Goal: Use online tool/utility: Use online tool/utility

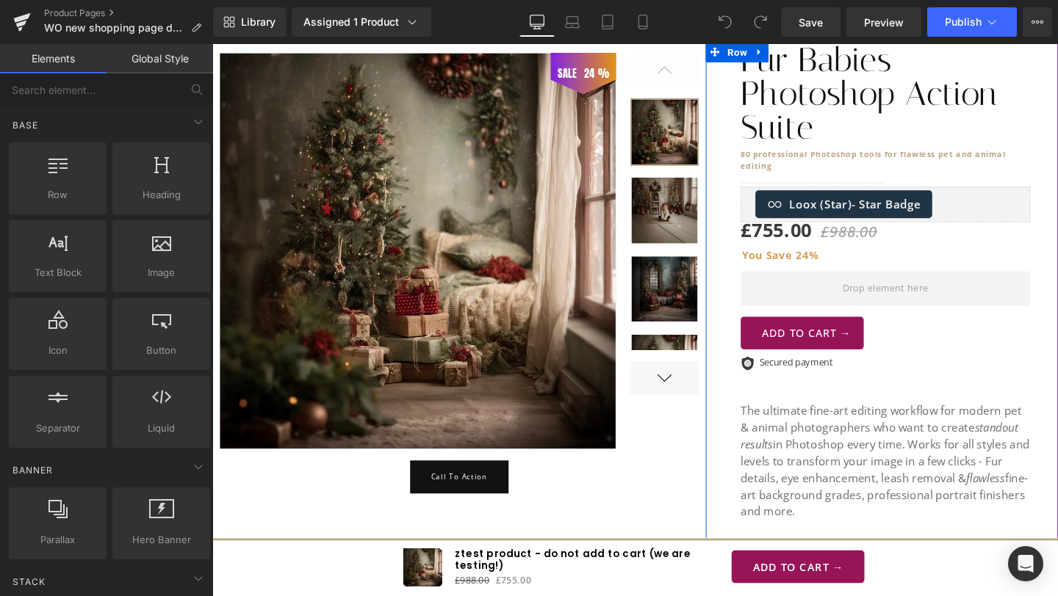
scroll to position [356, 0]
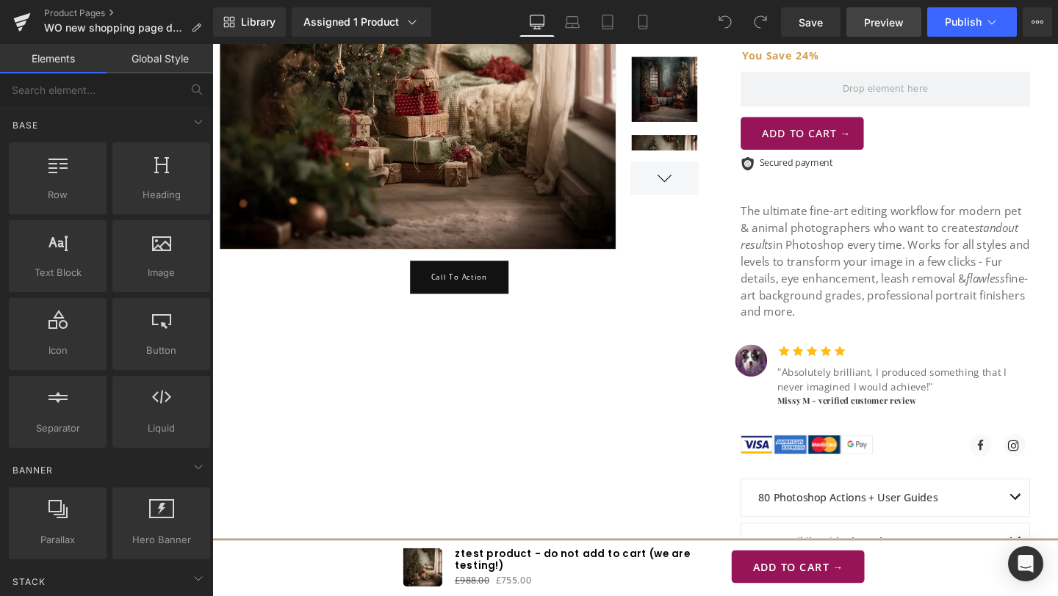
click at [876, 25] on span "Preview" at bounding box center [884, 22] width 40 height 15
click at [120, 62] on link "Global Style" at bounding box center [160, 58] width 107 height 29
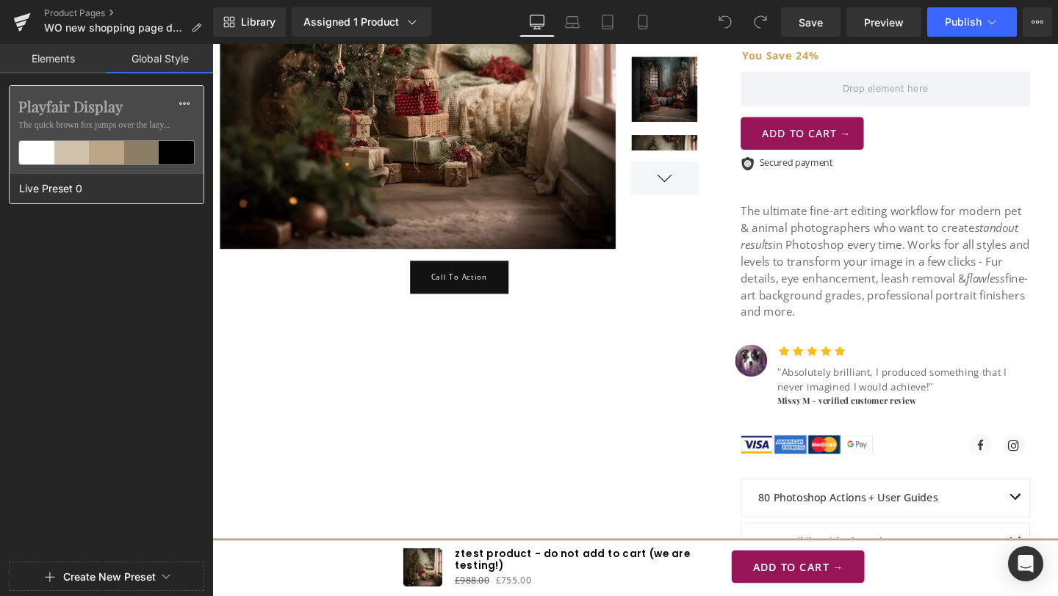
click at [99, 125] on span "The quick brown fox jumps over the lazy..." at bounding box center [106, 124] width 176 height 13
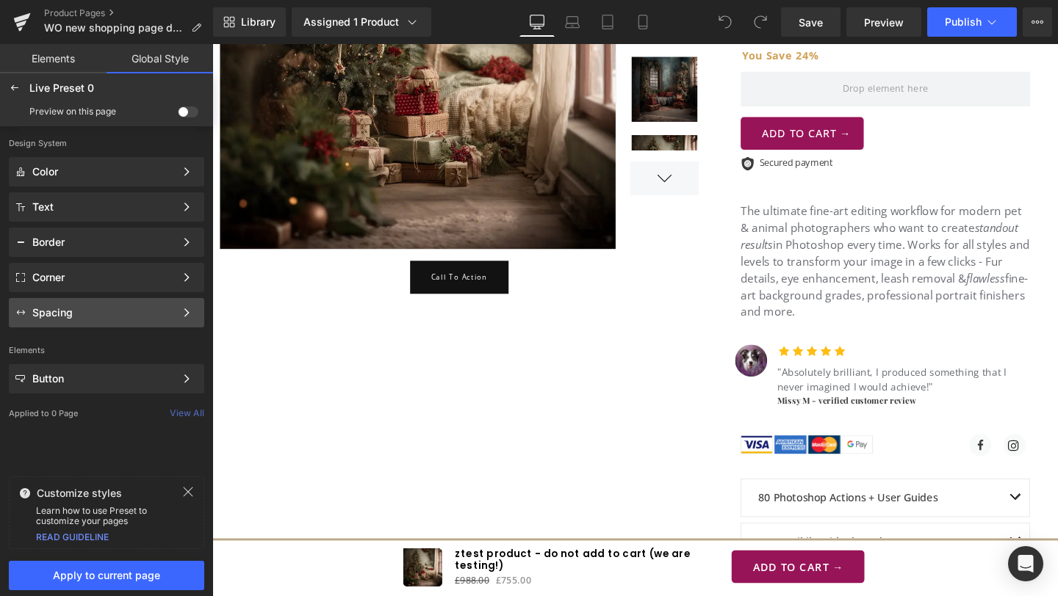
click at [78, 309] on div "Spacing" at bounding box center [103, 313] width 142 height 12
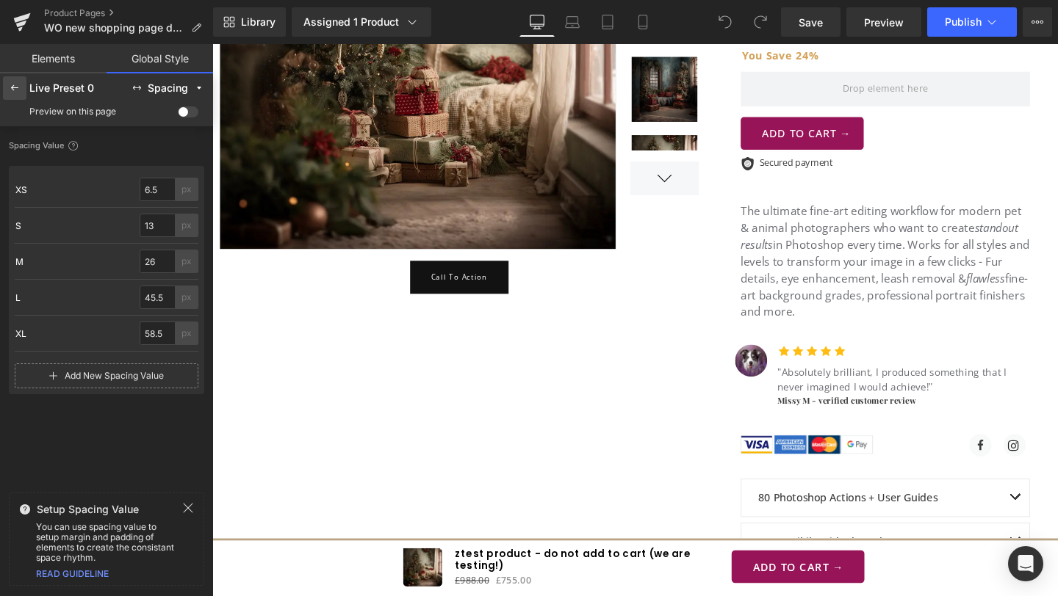
click at [12, 87] on icon at bounding box center [15, 88] width 12 height 12
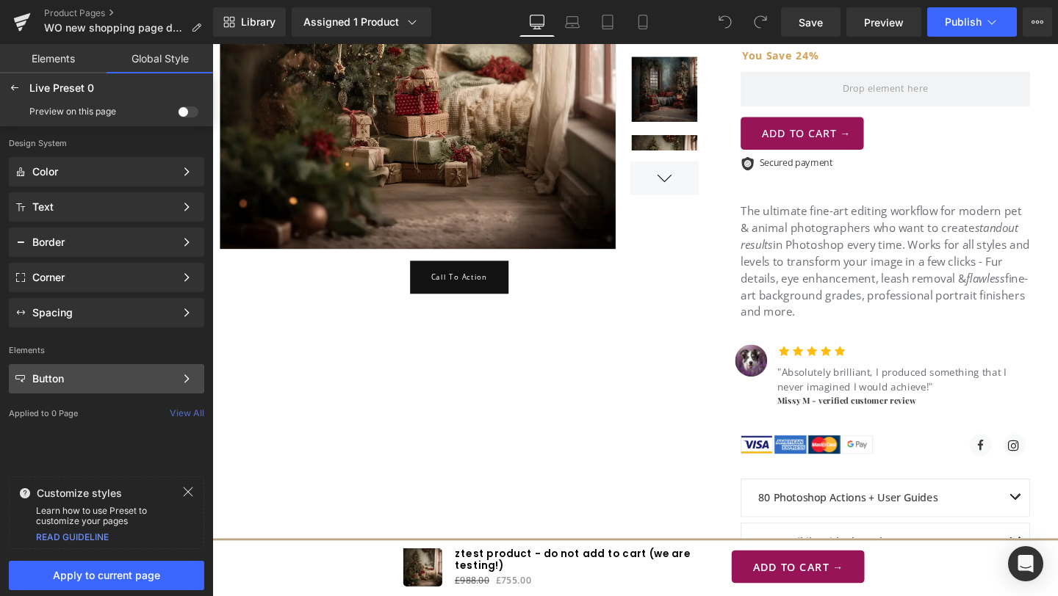
click at [71, 376] on div "Button" at bounding box center [103, 379] width 142 height 12
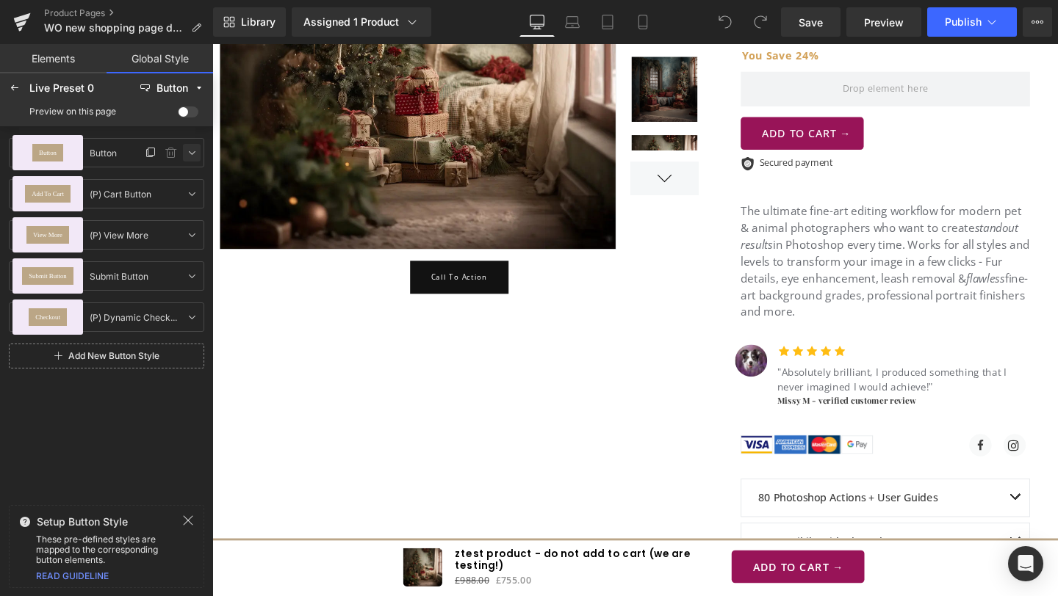
click at [187, 151] on icon at bounding box center [192, 153] width 12 height 12
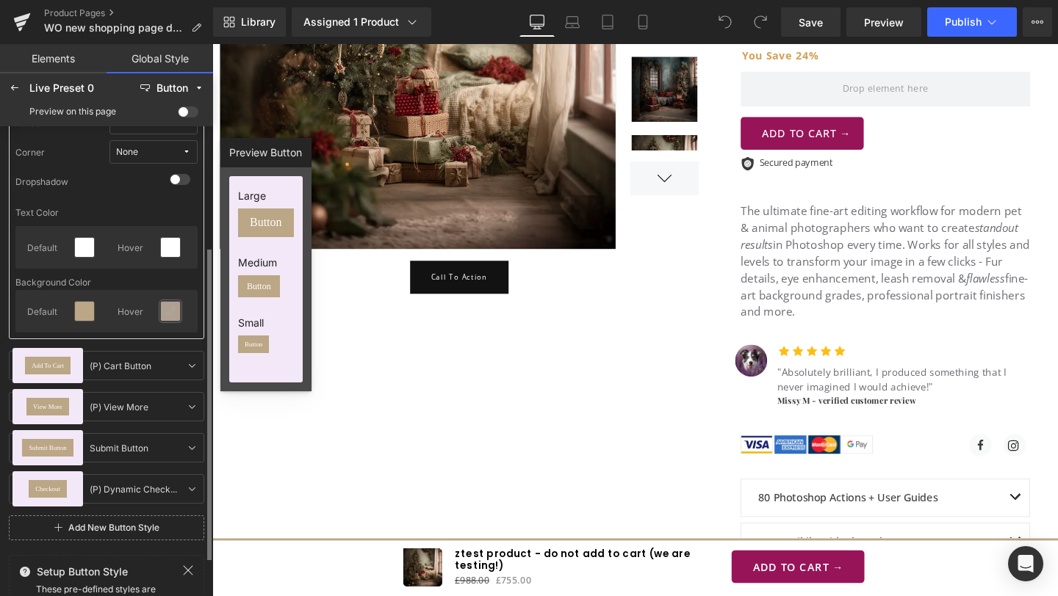
scroll to position [206, 0]
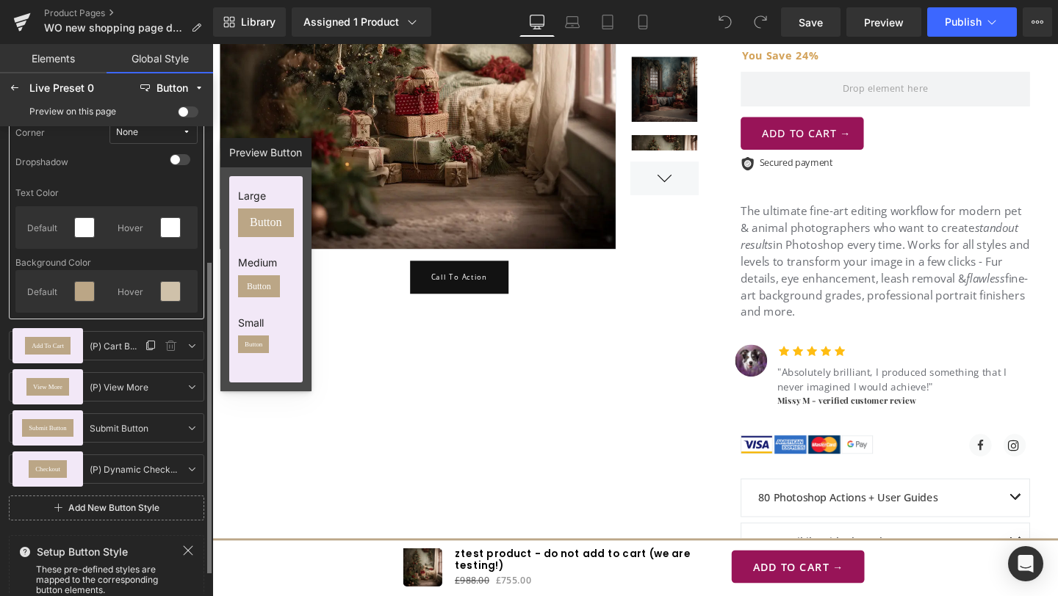
click at [71, 344] on div "Add To Cart" at bounding box center [47, 345] width 71 height 35
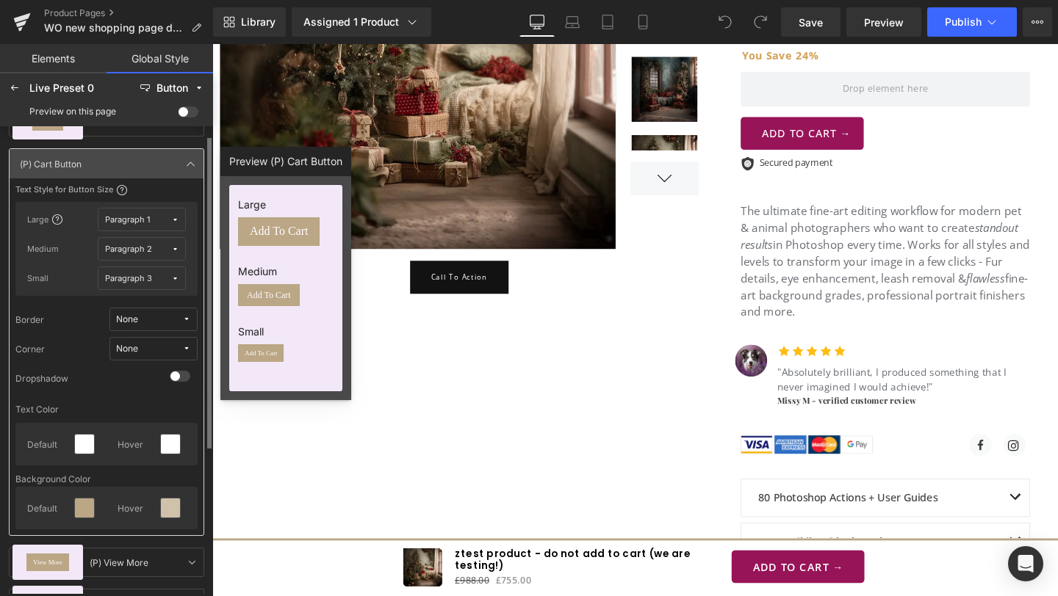
scroll to position [24, 0]
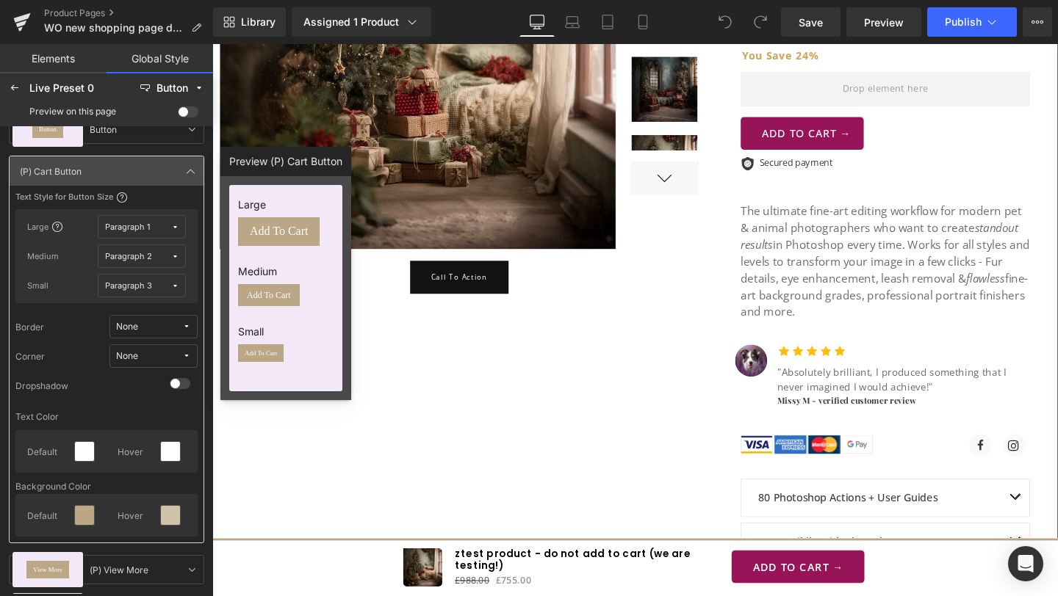
click at [555, 284] on div "Call To Action" at bounding box center [471, 289] width 519 height 35
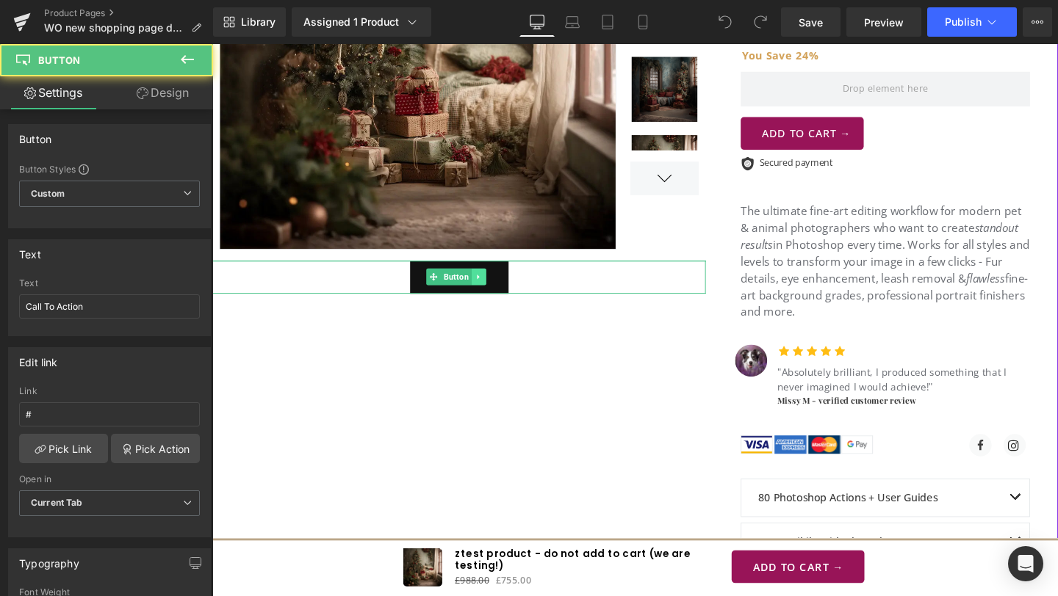
click at [485, 281] on link at bounding box center [491, 289] width 15 height 18
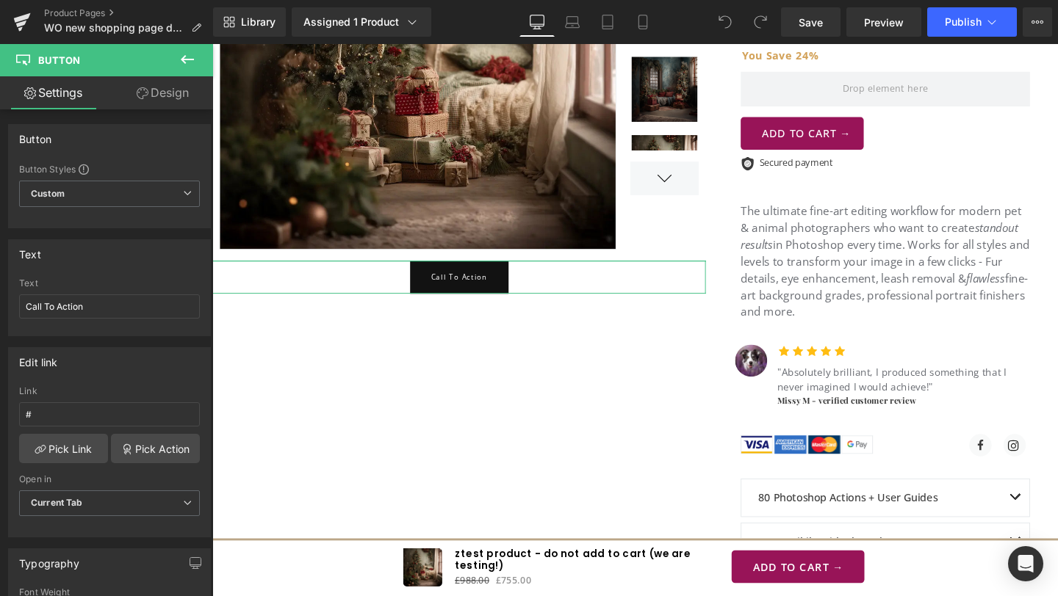
click at [174, 102] on link "Design" at bounding box center [162, 92] width 107 height 33
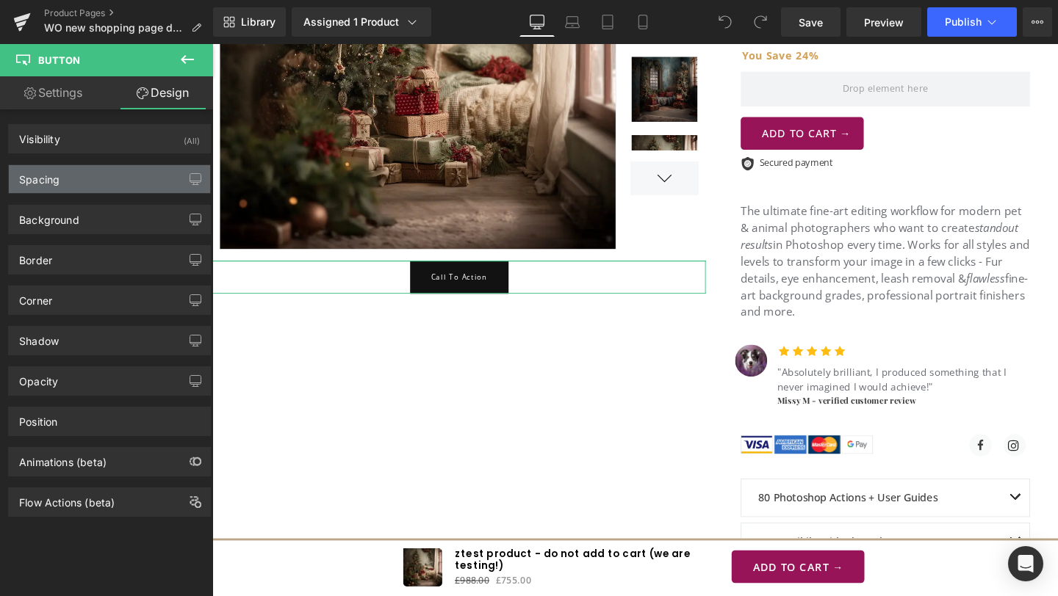
click at [107, 181] on div "Spacing" at bounding box center [109, 179] width 201 height 28
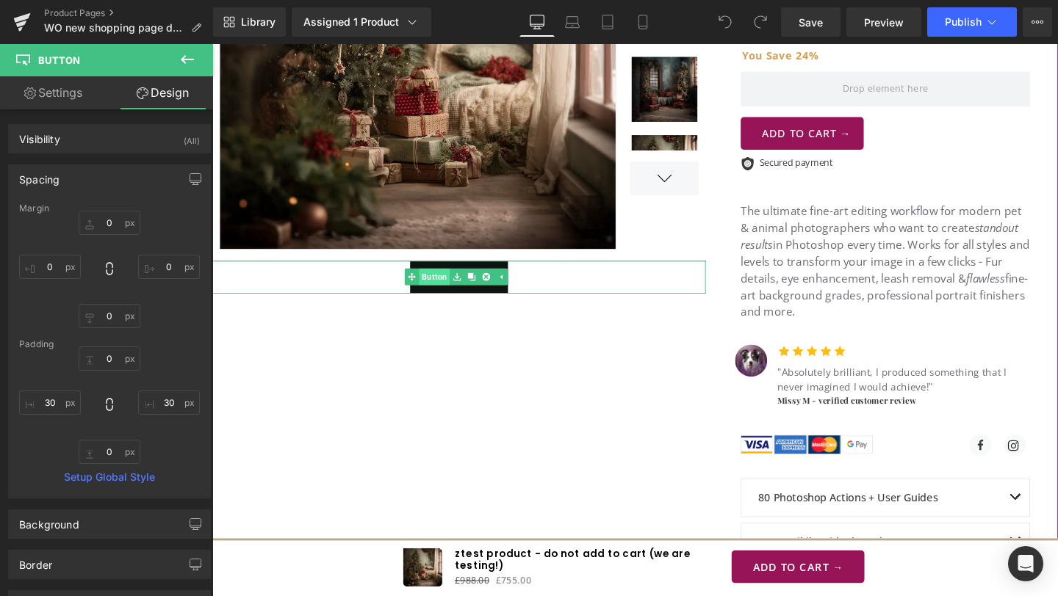
click at [447, 287] on link "Button" at bounding box center [438, 289] width 48 height 18
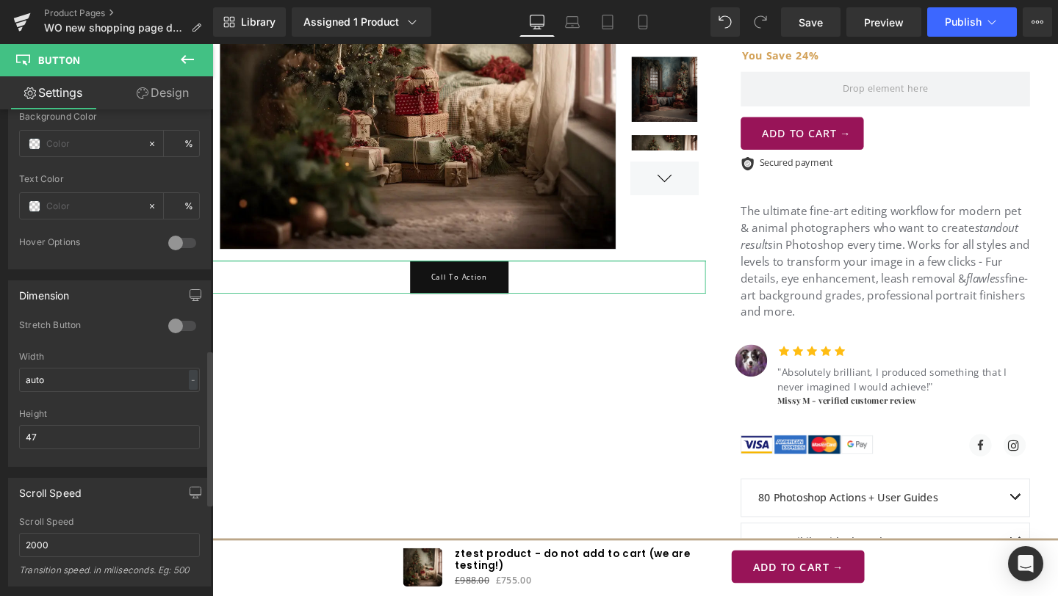
scroll to position [756, 0]
click at [469, 285] on span "Button" at bounding box center [468, 289] width 32 height 18
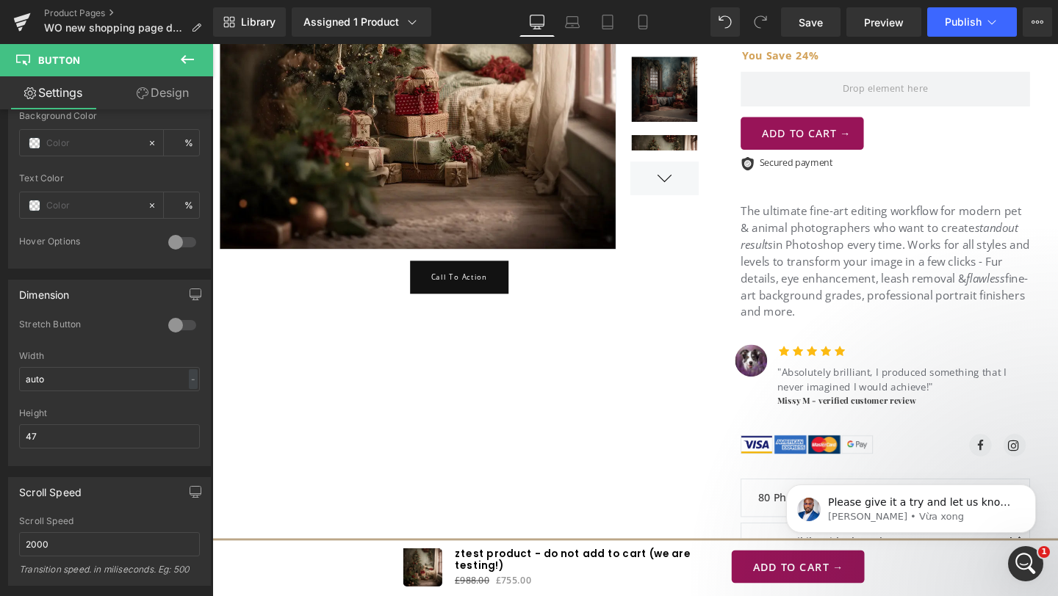
scroll to position [0, 0]
